Goal: Task Accomplishment & Management: Manage account settings

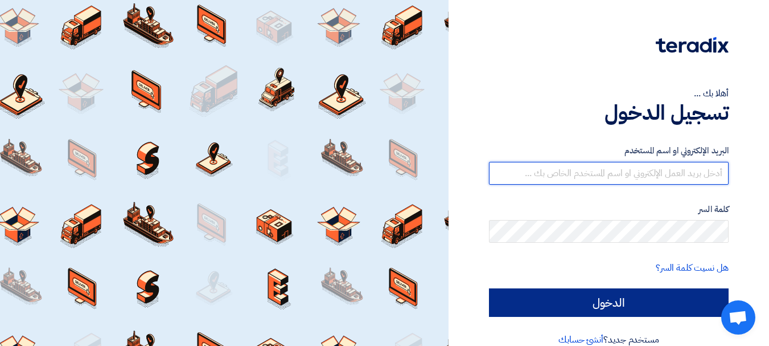
type input "[EMAIL_ADDRESS][DOMAIN_NAME]"
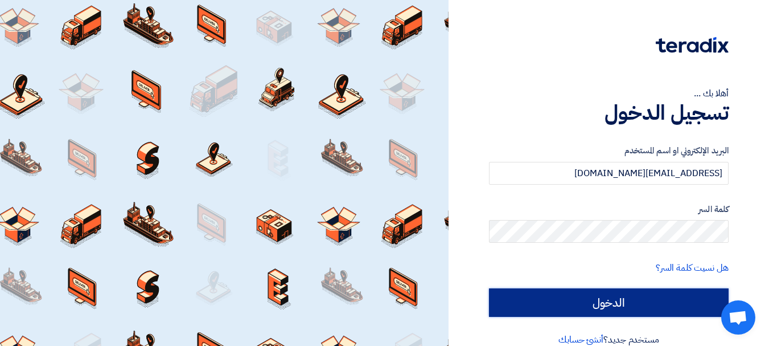
click at [610, 299] on input "الدخول" at bounding box center [609, 302] width 240 height 28
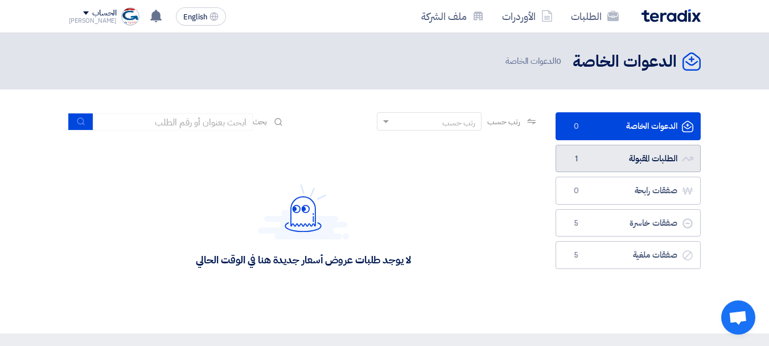
click at [628, 153] on link "الطلبات المقبولة الطلبات المقبولة 1" at bounding box center [628, 159] width 145 height 28
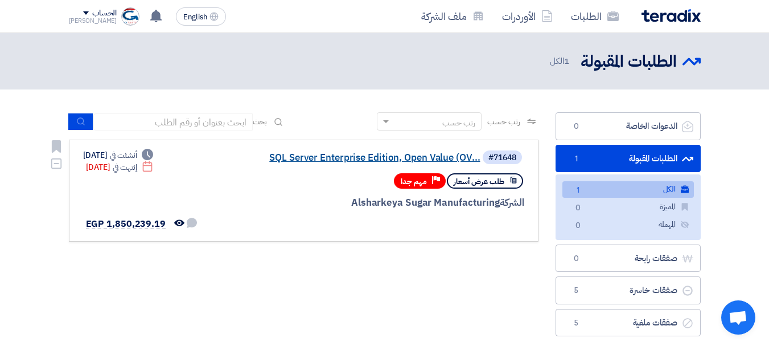
click at [335, 158] on link "SQL Server Enterprise Edition, Open Value (OV..." at bounding box center [367, 158] width 228 height 10
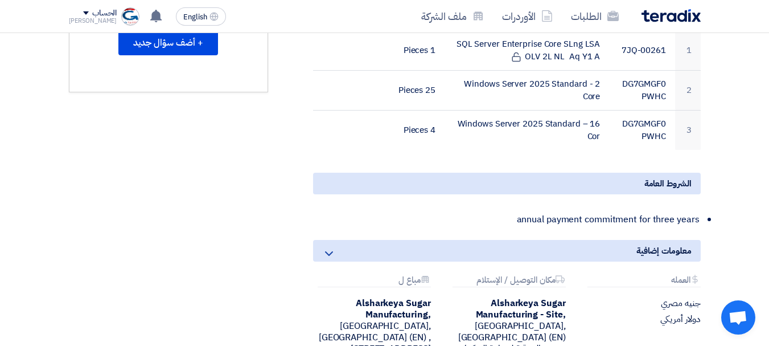
scroll to position [800, 0]
